Goal: Information Seeking & Learning: Learn about a topic

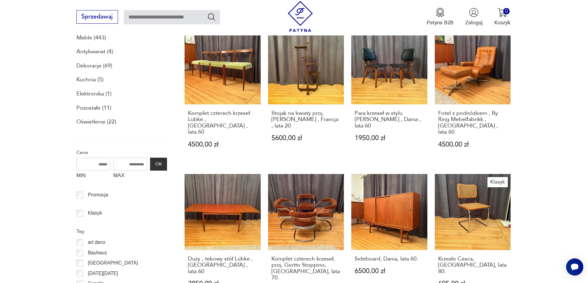
scroll to position [247, 0]
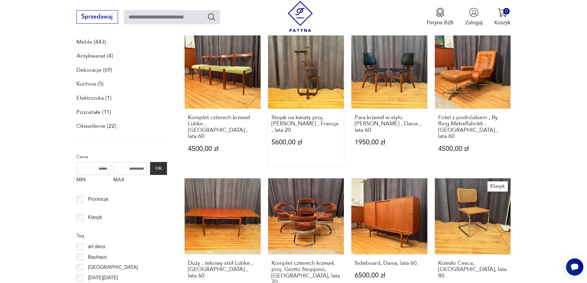
click at [310, 70] on link "Stojak na kwiaty proj. [PERSON_NAME] , Francja , lata 20 5600,00 zł" at bounding box center [306, 100] width 76 height 134
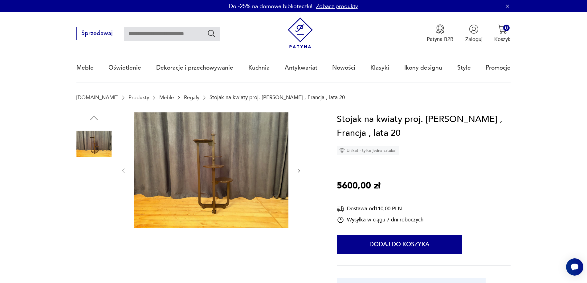
click at [213, 182] on img at bounding box center [211, 170] width 154 height 116
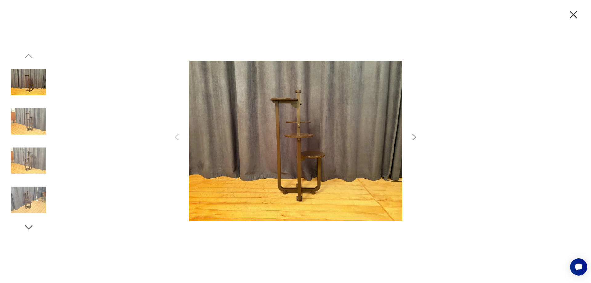
click at [413, 136] on icon "button" at bounding box center [414, 137] width 9 height 9
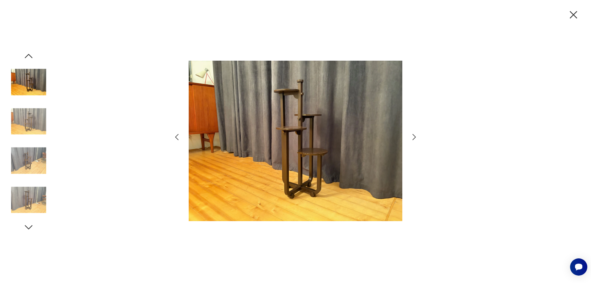
click at [414, 136] on icon "button" at bounding box center [414, 137] width 9 height 9
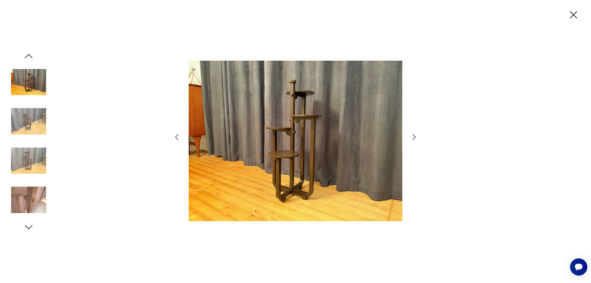
click at [415, 136] on icon "button" at bounding box center [414, 137] width 9 height 9
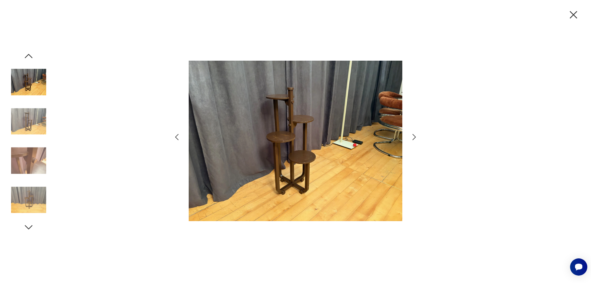
click at [415, 136] on icon "button" at bounding box center [414, 137] width 9 height 9
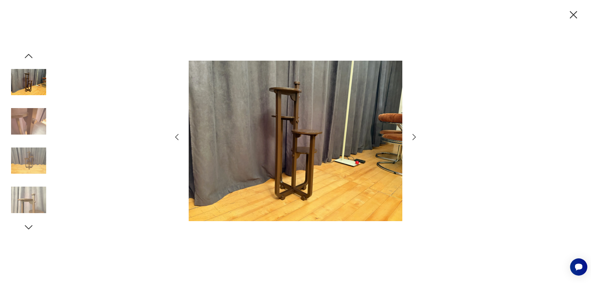
click at [414, 137] on icon "button" at bounding box center [414, 137] width 9 height 9
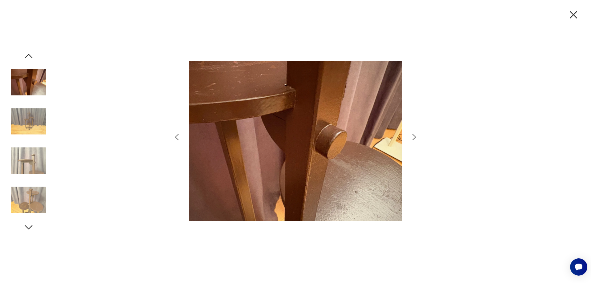
click at [414, 137] on icon "button" at bounding box center [414, 137] width 9 height 9
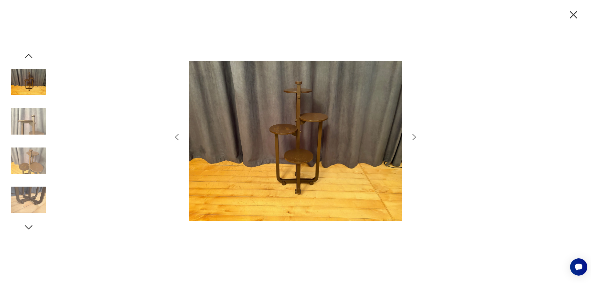
click at [414, 137] on icon "button" at bounding box center [414, 137] width 9 height 9
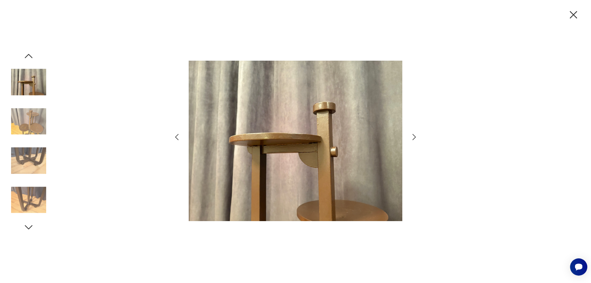
click at [414, 137] on icon "button" at bounding box center [414, 137] width 9 height 9
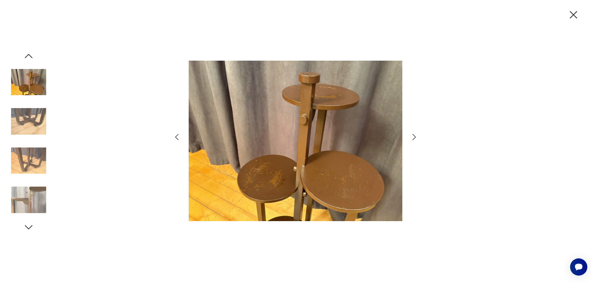
click at [414, 137] on icon "button" at bounding box center [414, 137] width 9 height 9
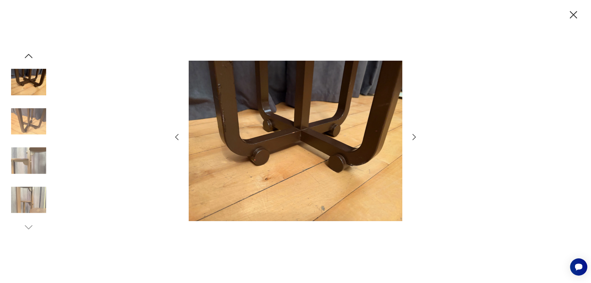
click at [417, 138] on icon "button" at bounding box center [414, 137] width 9 height 9
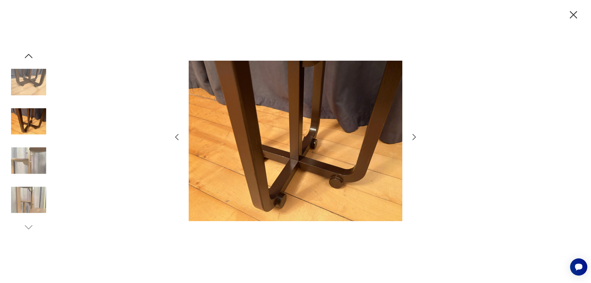
click at [417, 138] on icon "button" at bounding box center [414, 137] width 9 height 9
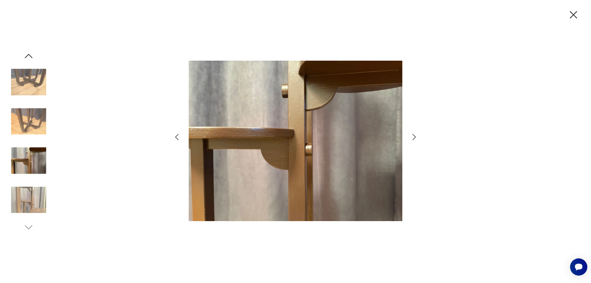
click at [417, 138] on icon "button" at bounding box center [414, 137] width 9 height 9
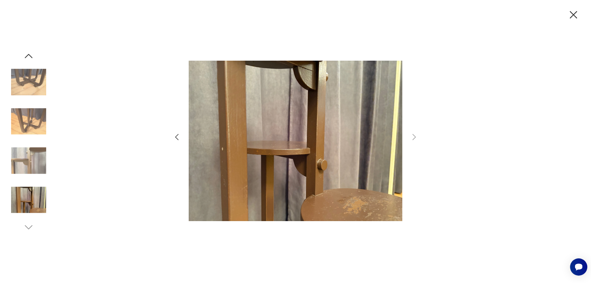
click at [573, 14] on icon "button" at bounding box center [573, 14] width 7 height 7
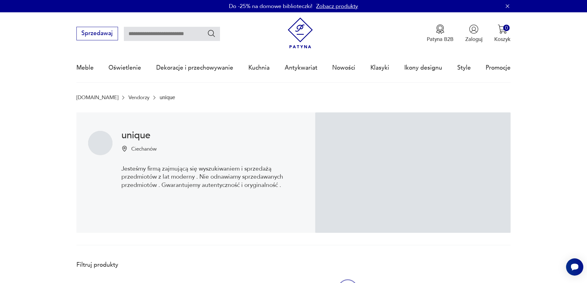
scroll to position [247, 0]
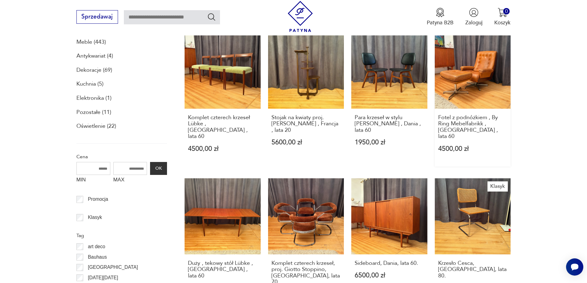
click at [479, 80] on link "Fotel z podnóżkiem , By Ring Mebelfabrikk , [GEOGRAPHIC_DATA] , lata 60 4500,00…" at bounding box center [473, 100] width 76 height 134
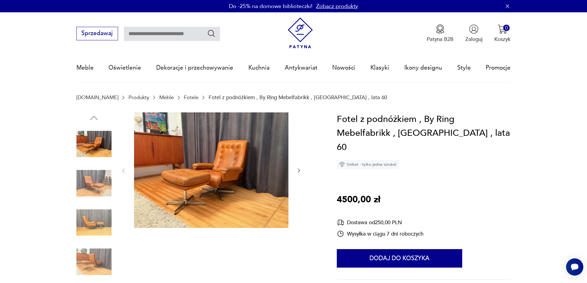
click at [190, 194] on img at bounding box center [211, 170] width 154 height 116
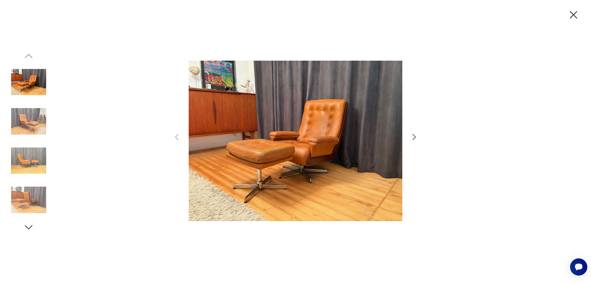
click at [415, 138] on icon "button" at bounding box center [414, 137] width 3 height 6
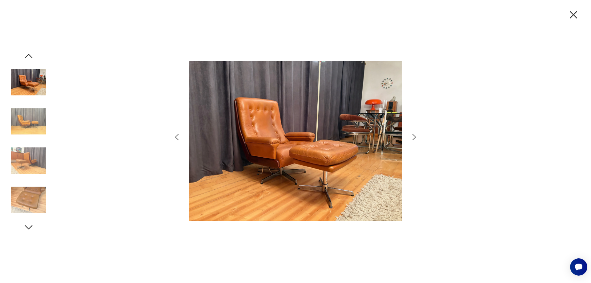
click at [415, 137] on icon "button" at bounding box center [414, 137] width 9 height 9
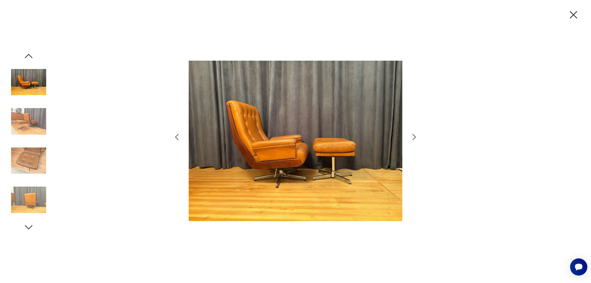
click at [415, 137] on icon "button" at bounding box center [414, 137] width 9 height 9
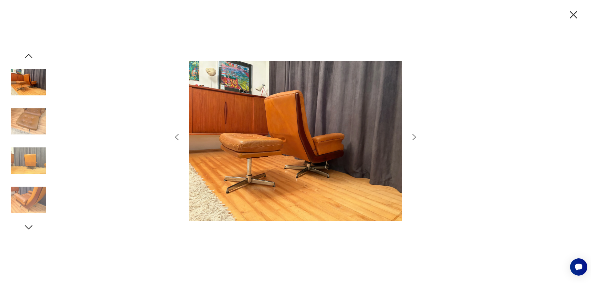
click at [415, 137] on icon "button" at bounding box center [414, 137] width 9 height 9
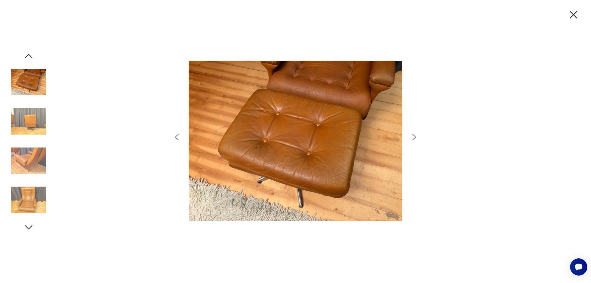
click at [415, 137] on icon "button" at bounding box center [414, 137] width 9 height 9
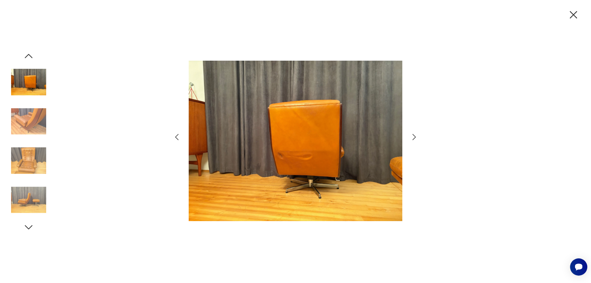
click at [415, 137] on icon "button" at bounding box center [414, 137] width 9 height 9
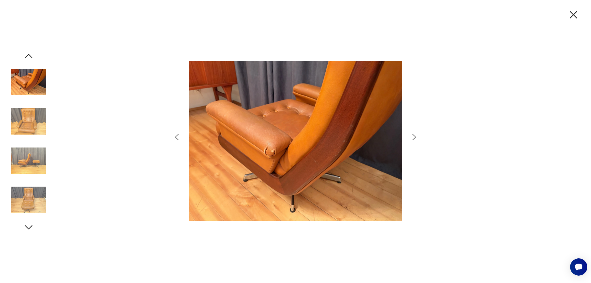
click at [415, 137] on icon "button" at bounding box center [414, 137] width 9 height 9
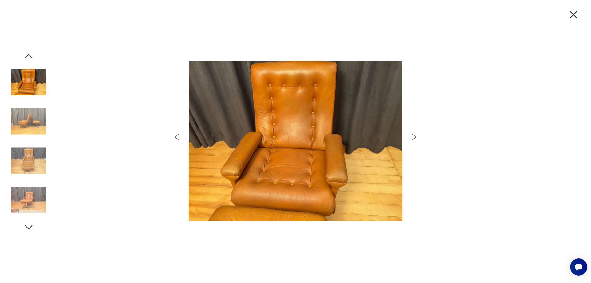
click at [415, 137] on icon "button" at bounding box center [414, 137] width 9 height 9
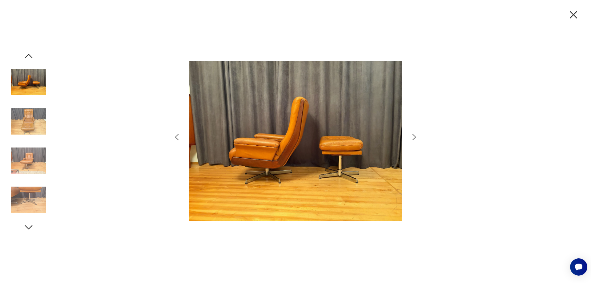
click at [415, 137] on icon "button" at bounding box center [414, 137] width 9 height 9
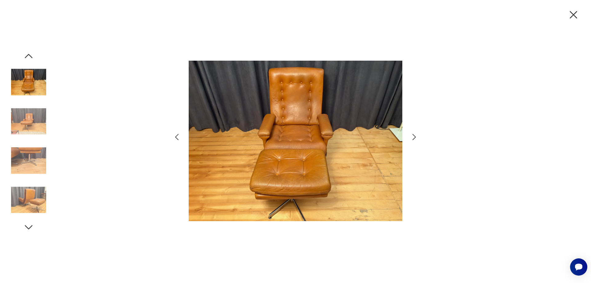
click at [415, 137] on icon "button" at bounding box center [414, 137] width 9 height 9
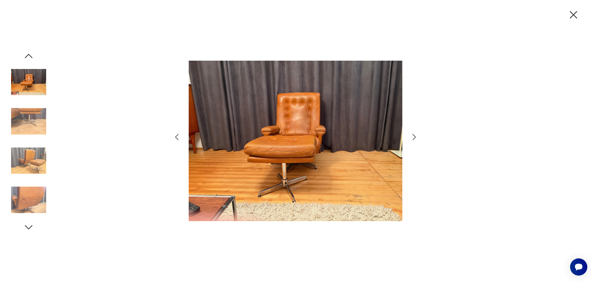
click at [415, 137] on icon "button" at bounding box center [414, 137] width 9 height 9
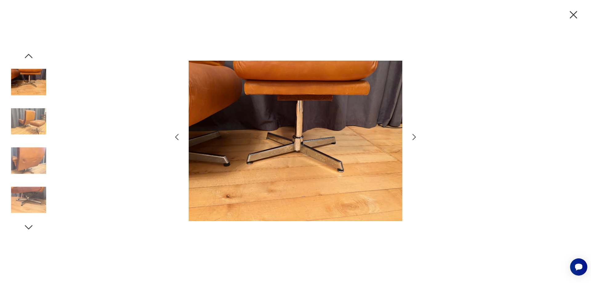
click at [415, 137] on icon "button" at bounding box center [414, 137] width 9 height 9
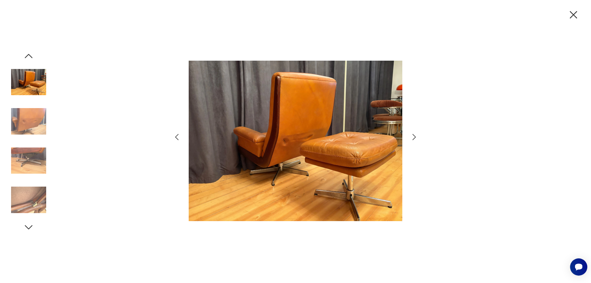
click at [415, 137] on icon "button" at bounding box center [414, 137] width 9 height 9
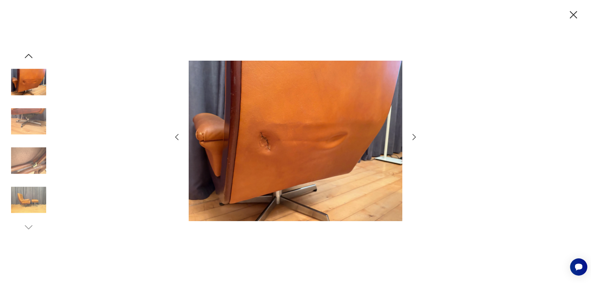
click at [415, 137] on icon "button" at bounding box center [414, 137] width 9 height 9
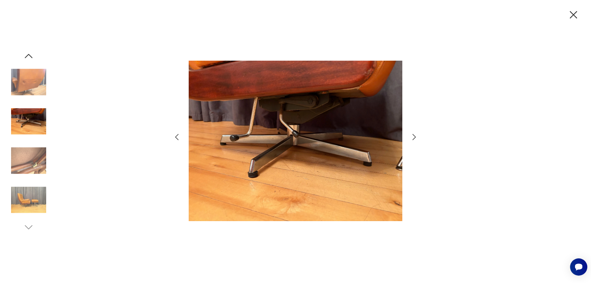
click at [415, 137] on icon "button" at bounding box center [414, 137] width 9 height 9
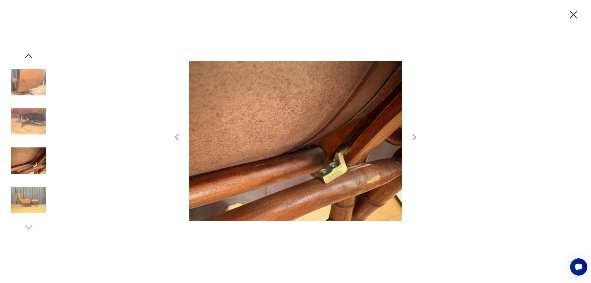
click at [415, 137] on icon "button" at bounding box center [414, 137] width 9 height 9
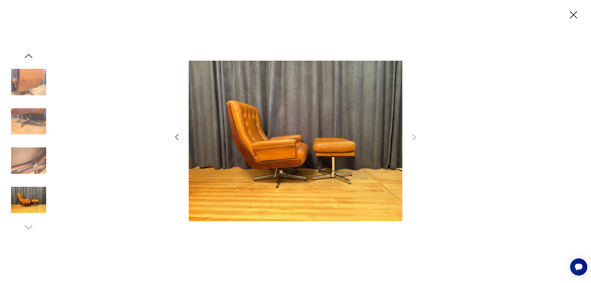
click at [574, 15] on icon "button" at bounding box center [573, 14] width 7 height 7
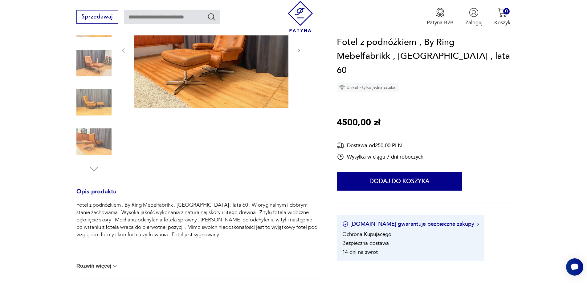
scroll to position [174, 0]
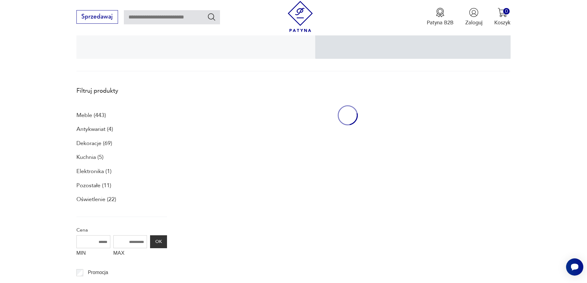
scroll to position [247, 0]
